Goal: Transaction & Acquisition: Purchase product/service

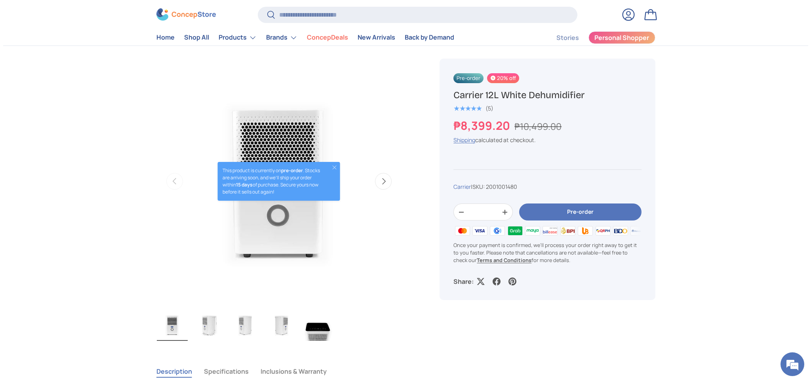
scroll to position [130, 0]
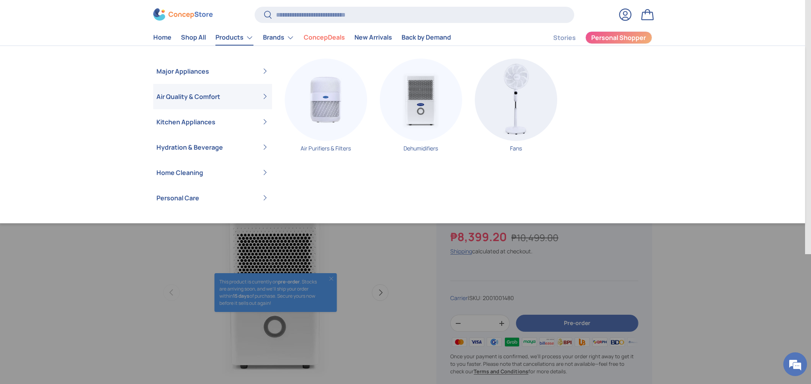
click at [224, 100] on link "Air Quality & Comfort" at bounding box center [212, 96] width 112 height 25
click at [410, 96] on img "Primary" at bounding box center [421, 100] width 82 height 82
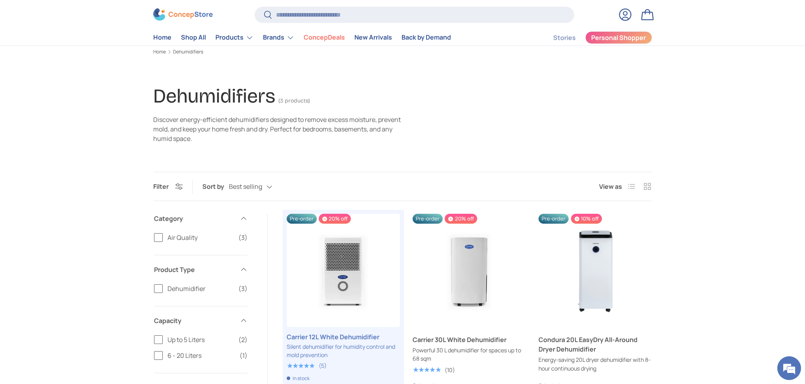
scroll to position [130, 0]
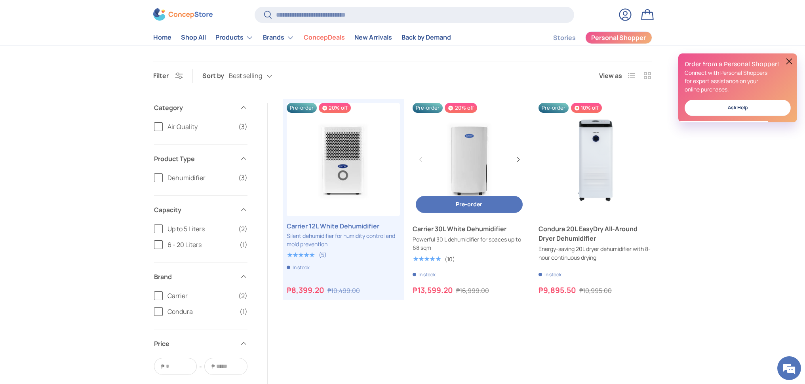
click at [520, 162] on button "Next" at bounding box center [517, 159] width 13 height 13
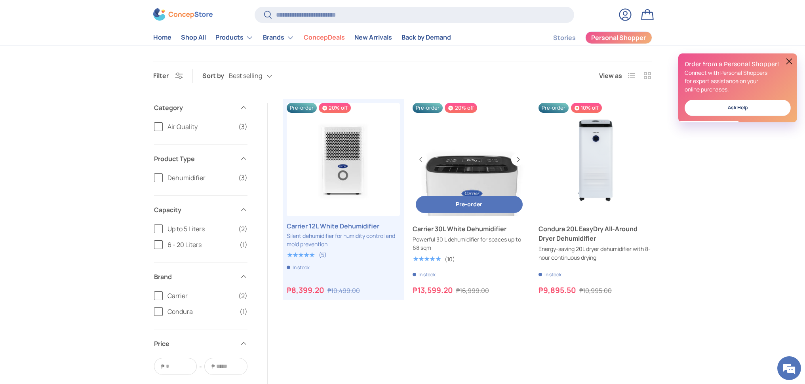
scroll to position [0, 453]
